Goal: Find specific page/section: Find specific page/section

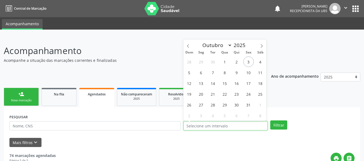
click at [197, 125] on input "text" at bounding box center [225, 125] width 84 height 9
click at [224, 61] on span "1" at bounding box center [224, 62] width 10 height 10
type input "[DATE]"
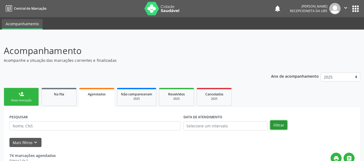
click at [276, 123] on button "Filtrar" at bounding box center [278, 125] width 17 height 9
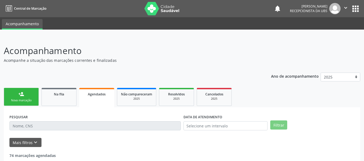
click at [276, 123] on button "Filtrar" at bounding box center [278, 125] width 17 height 9
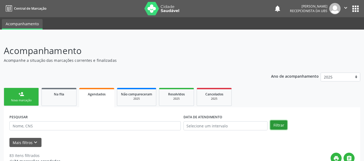
click at [276, 123] on button "Filtrar" at bounding box center [278, 125] width 17 height 9
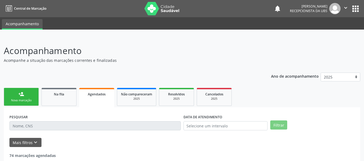
click at [276, 123] on button "Filtrar" at bounding box center [278, 125] width 17 height 9
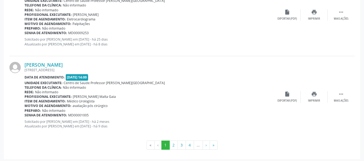
scroll to position [1265, 0]
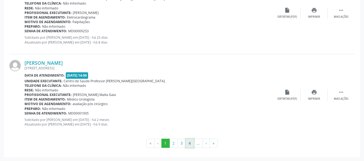
click at [189, 144] on button "4" at bounding box center [189, 143] width 8 height 9
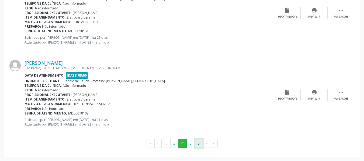
click at [198, 144] on button "6" at bounding box center [198, 143] width 8 height 9
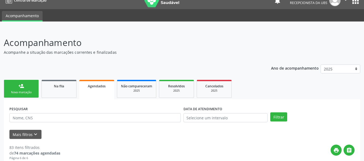
scroll to position [0, 0]
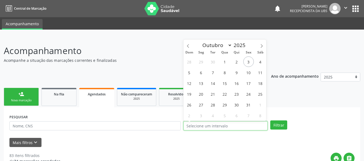
click at [205, 123] on input "text" at bounding box center [225, 125] width 84 height 9
click at [236, 73] on span "9" at bounding box center [236, 72] width 10 height 10
type input "[DATE]"
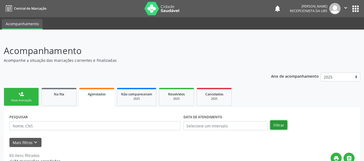
click at [277, 124] on button "Filtrar" at bounding box center [278, 125] width 17 height 9
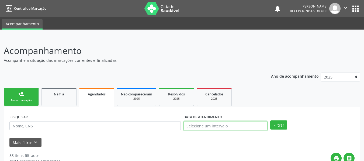
click at [243, 122] on input "text" at bounding box center [225, 125] width 84 height 9
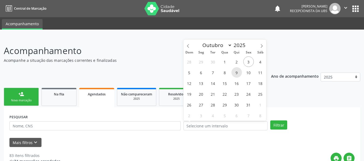
click at [236, 73] on span "9" at bounding box center [236, 72] width 10 height 10
type input "[DATE]"
click at [236, 73] on span "9" at bounding box center [236, 72] width 10 height 10
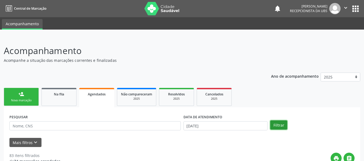
click at [278, 126] on button "Filtrar" at bounding box center [278, 125] width 17 height 9
click at [276, 125] on button "Filtrar" at bounding box center [278, 125] width 17 height 9
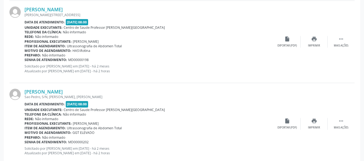
scroll to position [814, 0]
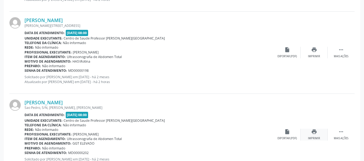
click at [316, 132] on icon "print" at bounding box center [314, 132] width 6 height 6
click at [314, 55] on div "Imprimir" at bounding box center [314, 57] width 12 height 4
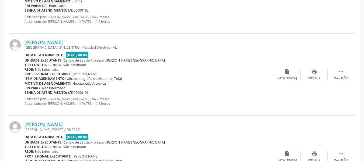
scroll to position [703, 0]
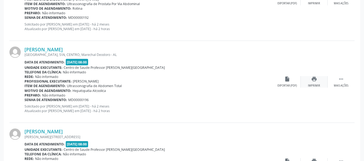
click at [314, 80] on icon "print" at bounding box center [314, 79] width 6 height 6
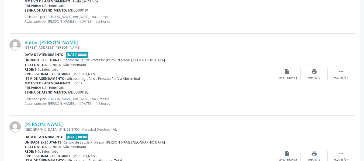
scroll to position [621, 0]
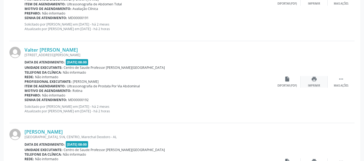
click at [312, 81] on icon "print" at bounding box center [314, 79] width 6 height 6
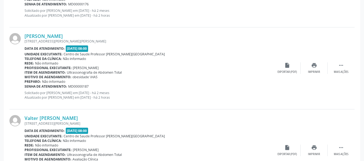
scroll to position [459, 0]
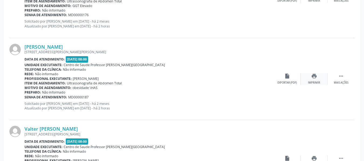
click at [313, 76] on icon "print" at bounding box center [314, 76] width 6 height 6
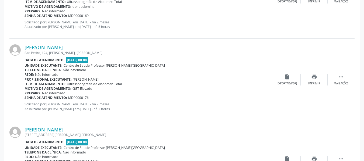
scroll to position [355, 0]
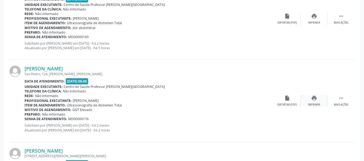
click at [316, 100] on icon "print" at bounding box center [314, 98] width 6 height 6
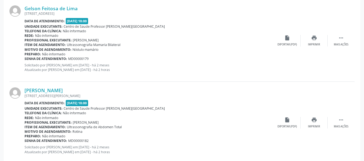
scroll to position [1167, 0]
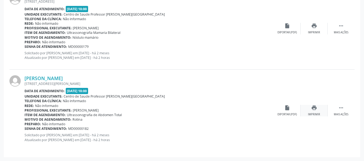
click at [315, 108] on icon "print" at bounding box center [314, 108] width 6 height 6
click at [313, 108] on icon "print" at bounding box center [314, 108] width 6 height 6
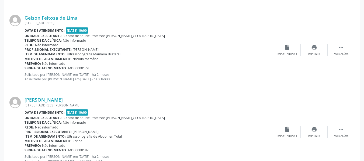
scroll to position [1153, 0]
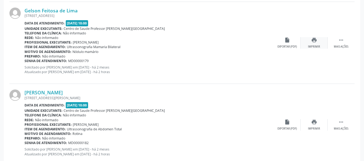
click at [314, 39] on icon "print" at bounding box center [314, 40] width 6 height 6
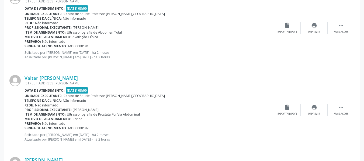
scroll to position [597, 0]
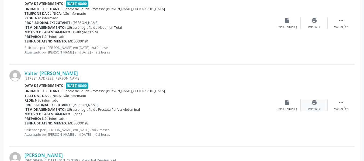
click at [314, 102] on icon "print" at bounding box center [314, 103] width 6 height 6
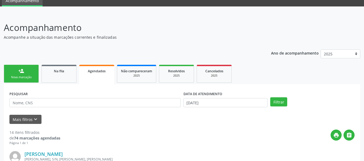
scroll to position [9, 0]
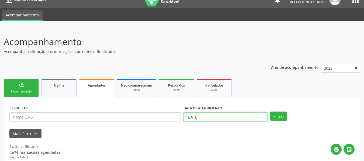
click at [212, 118] on input "[DATE]" at bounding box center [225, 116] width 84 height 9
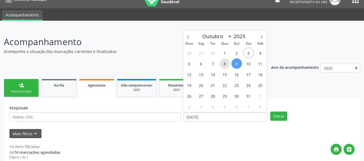
click at [225, 62] on span "8" at bounding box center [224, 63] width 10 height 10
type input "08/10/2025"
click at [225, 62] on span "8" at bounding box center [224, 63] width 10 height 10
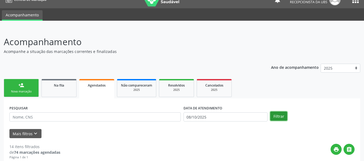
click at [276, 115] on button "Filtrar" at bounding box center [278, 116] width 17 height 9
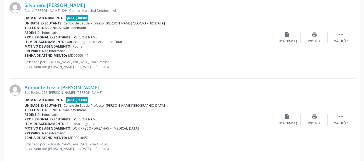
scroll to position [1271, 0]
